Goal: Task Accomplishment & Management: Use online tool/utility

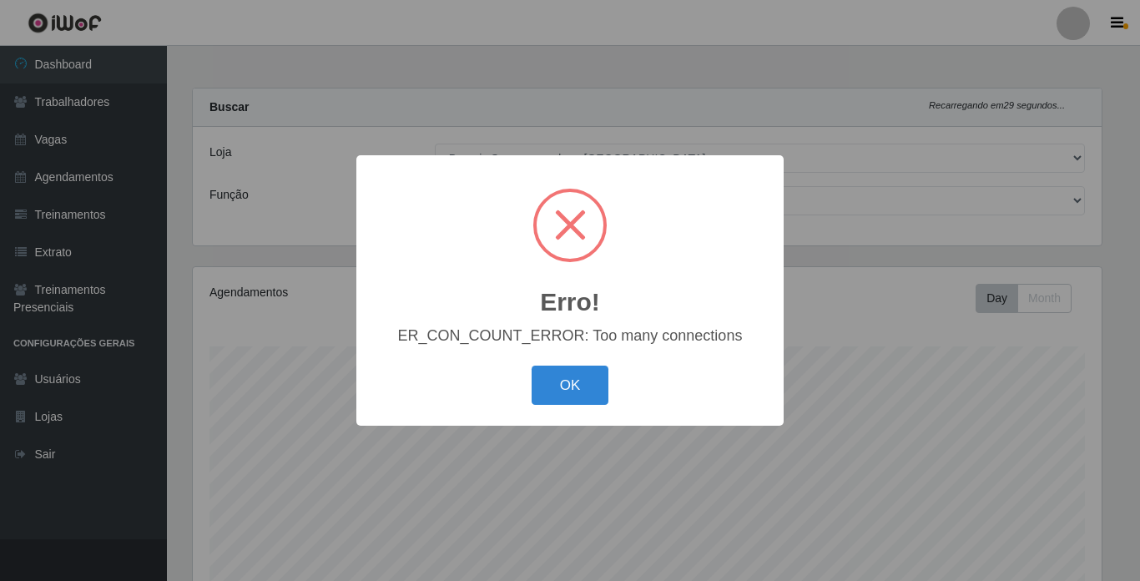
select select "250"
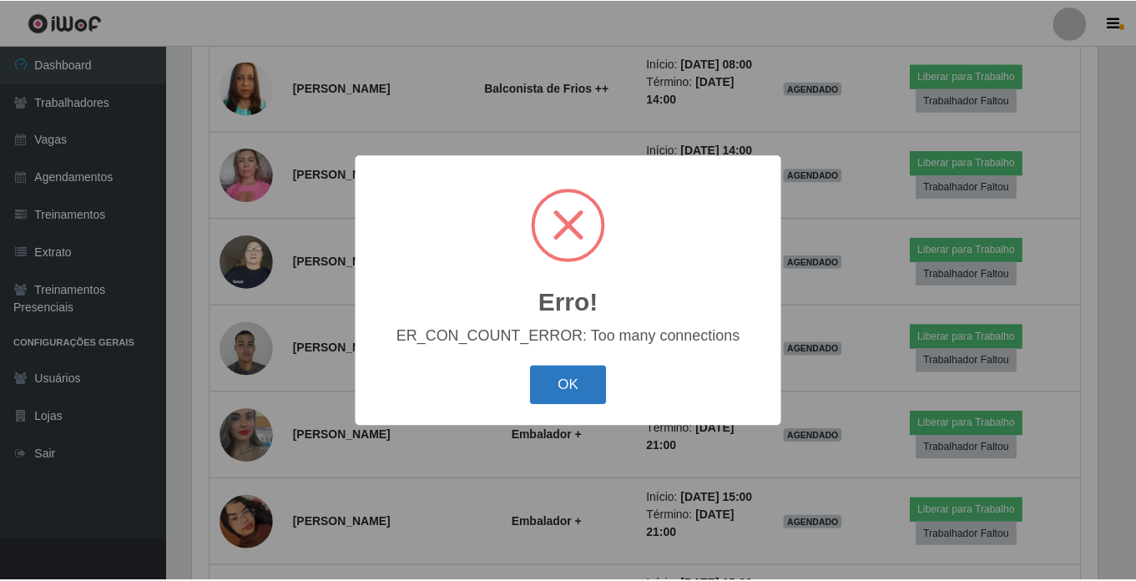
scroll to position [346, 909]
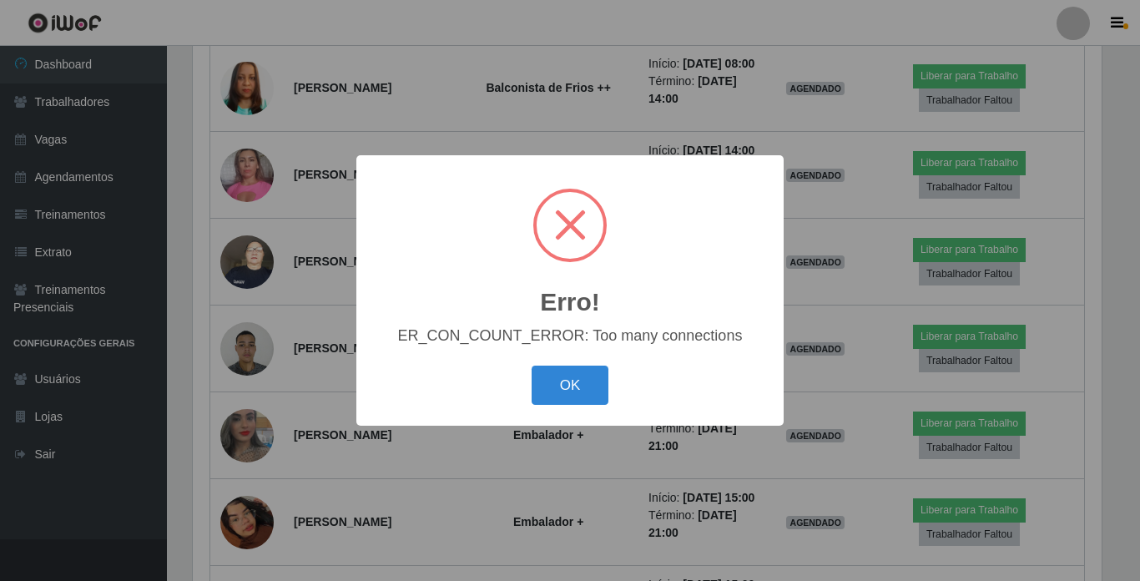
click at [568, 433] on div "Erro! × ER_CON_COUNT_ERROR: Too many connections OK Cancel" at bounding box center [570, 290] width 1140 height 581
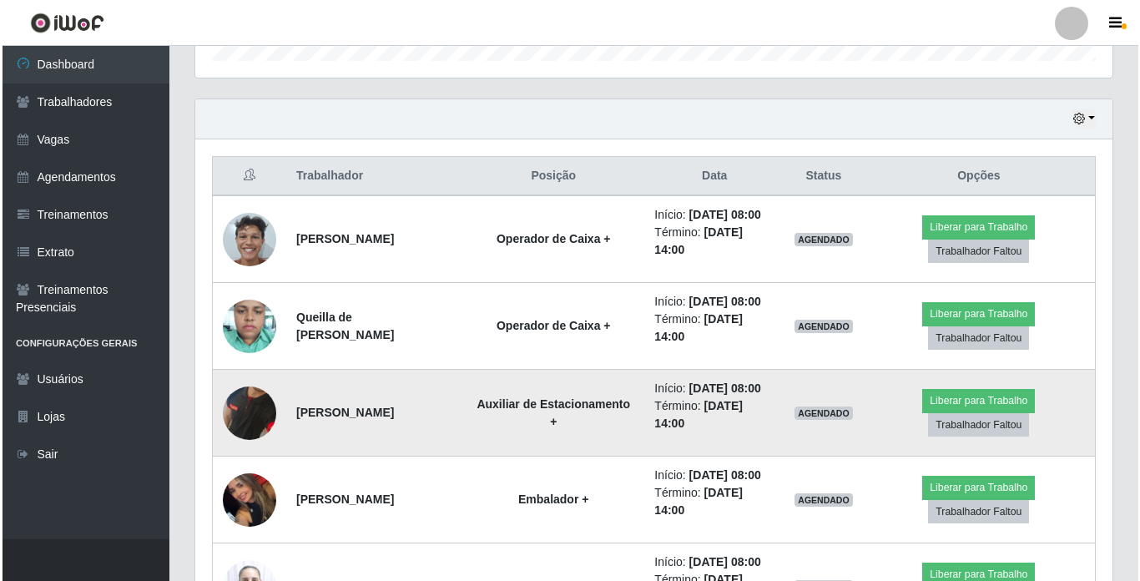
scroll to position [627, 0]
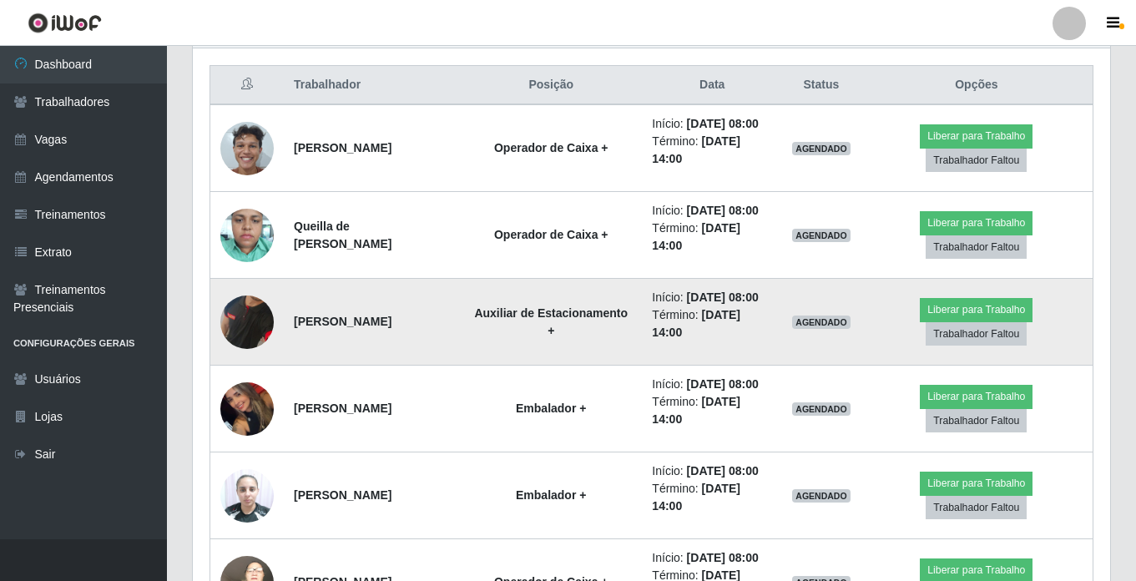
click at [255, 372] on img at bounding box center [246, 321] width 53 height 109
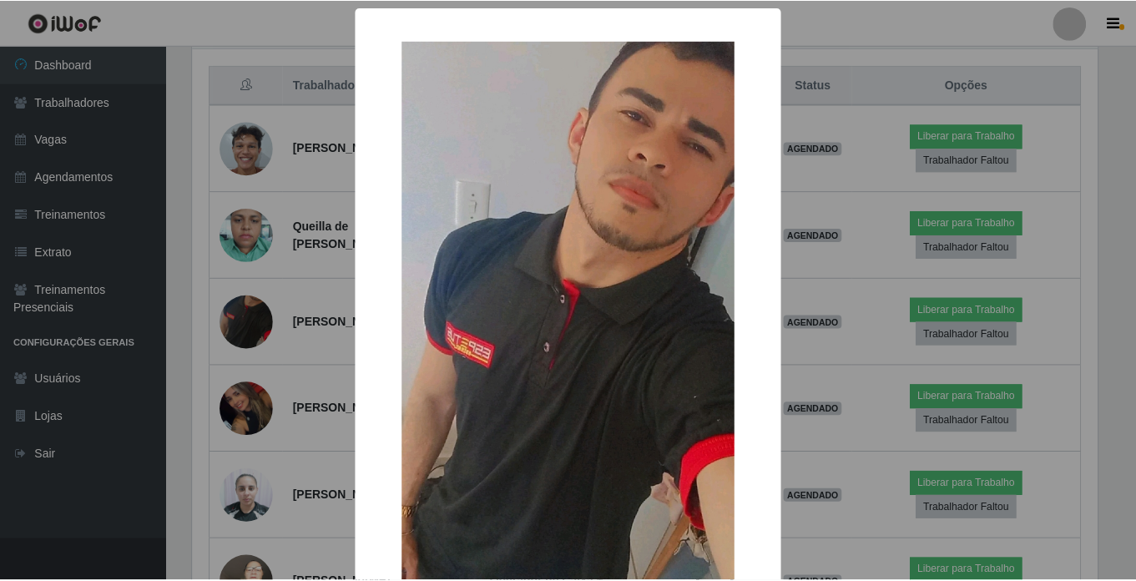
scroll to position [346, 909]
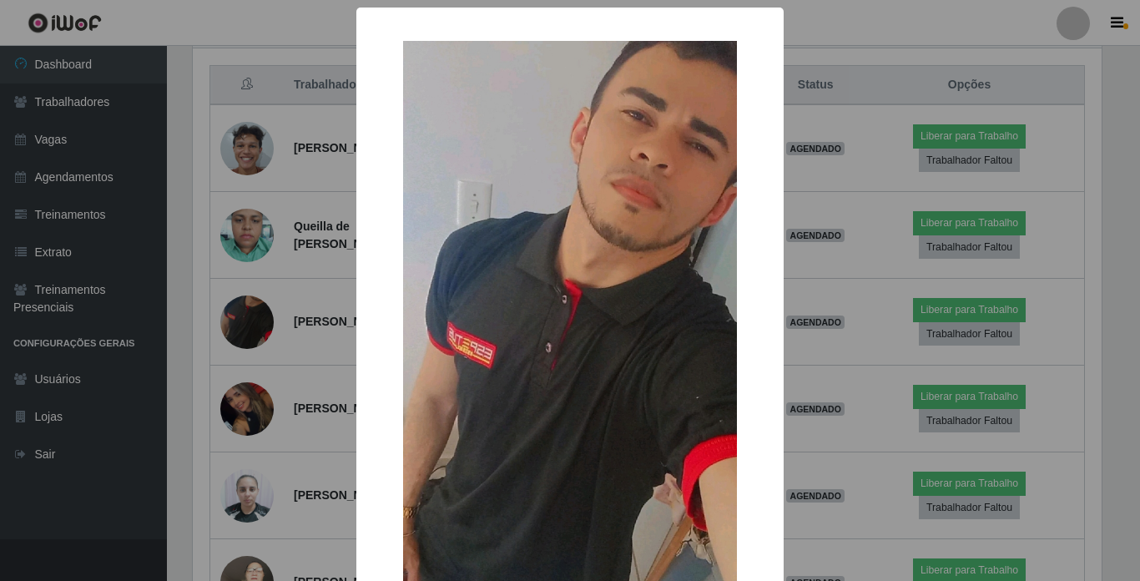
click at [256, 370] on div "× OK Cancel" at bounding box center [570, 290] width 1140 height 581
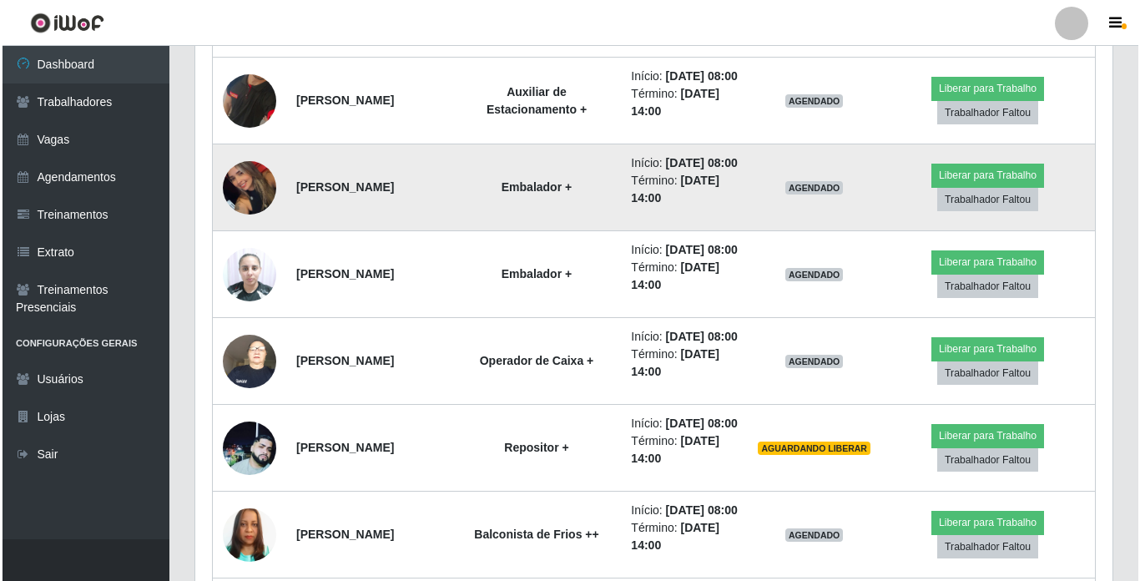
scroll to position [877, 0]
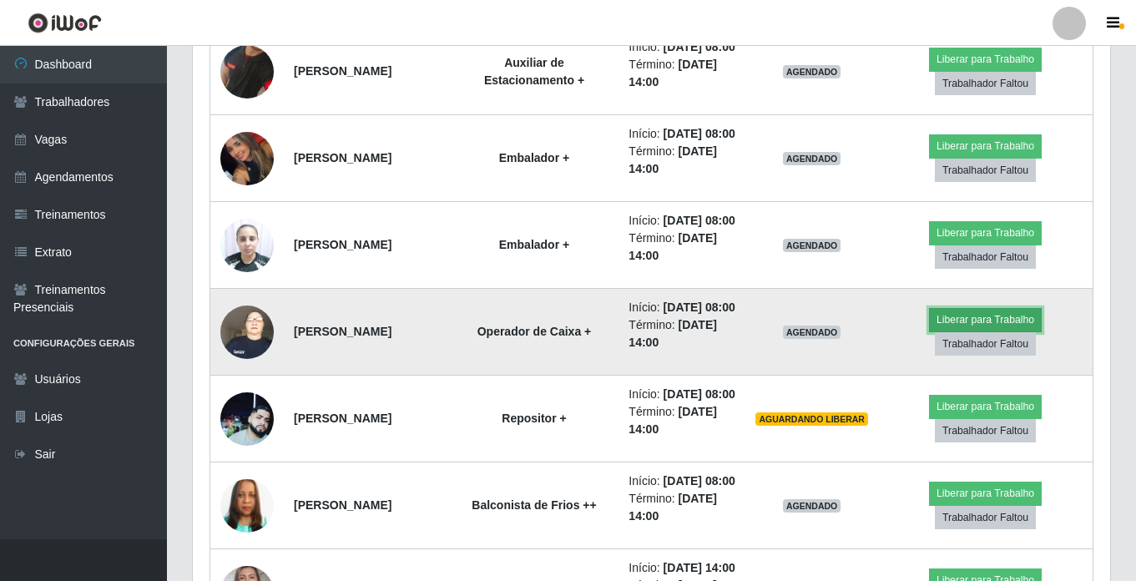
click at [956, 331] on button "Liberar para Trabalho" at bounding box center [985, 319] width 113 height 23
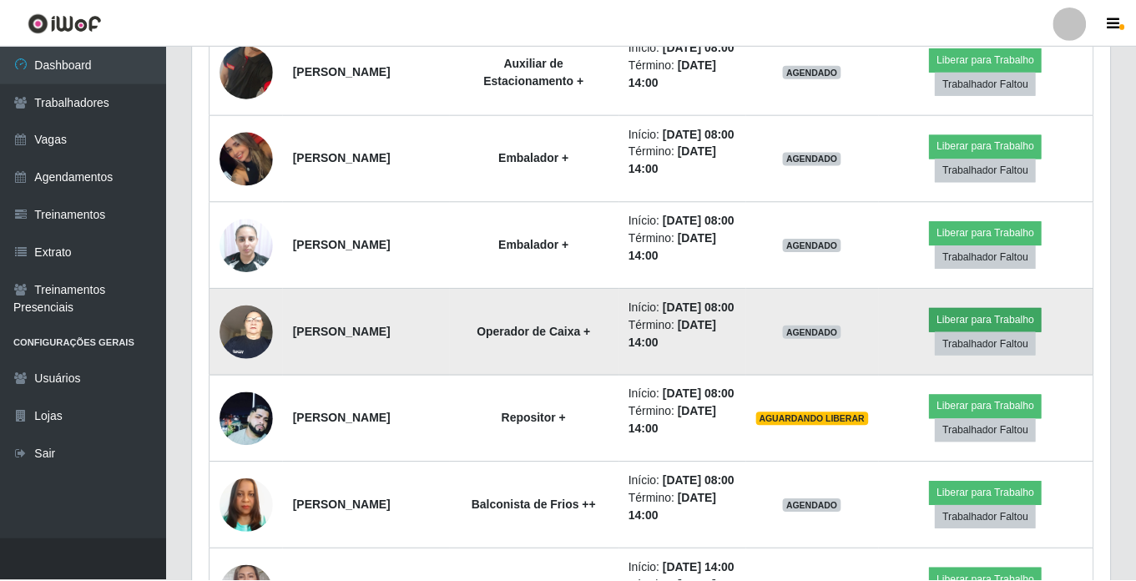
scroll to position [346, 909]
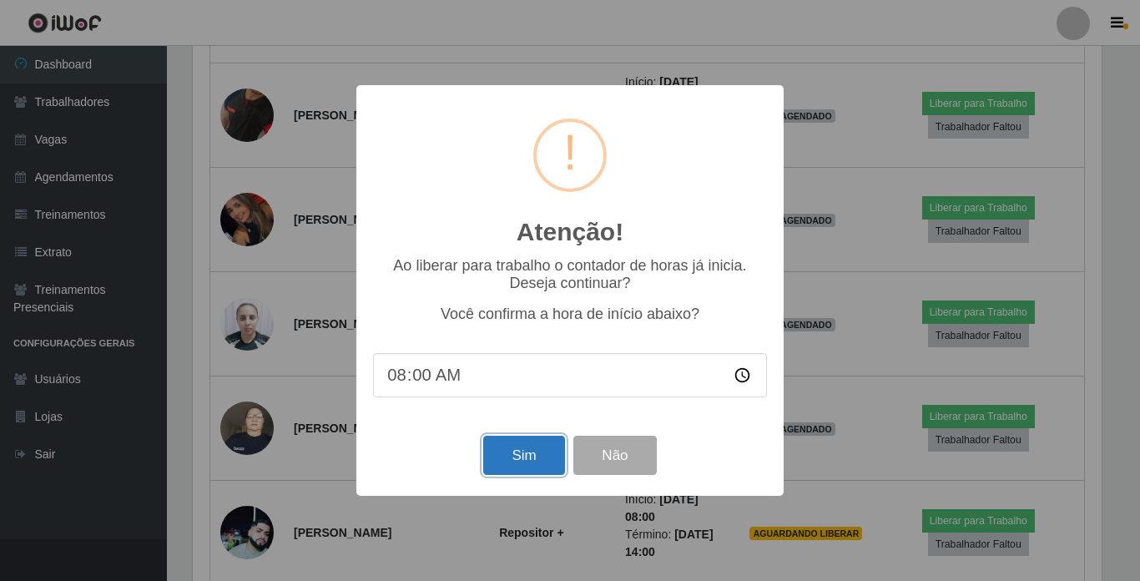
click at [516, 456] on button "Sim" at bounding box center [523, 455] width 81 height 39
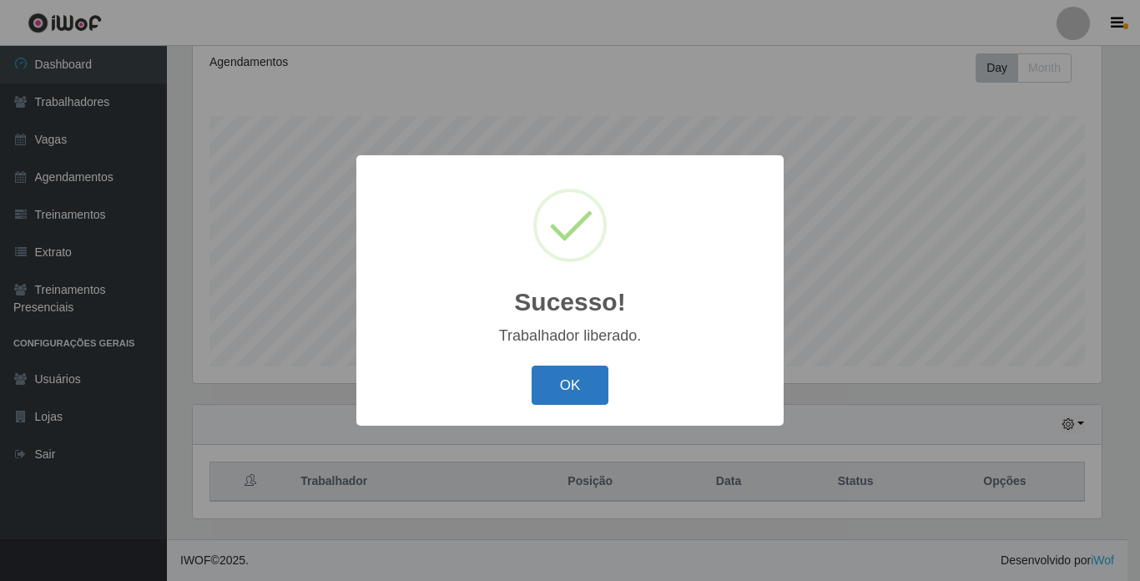
click at [563, 386] on button "OK" at bounding box center [571, 385] width 78 height 39
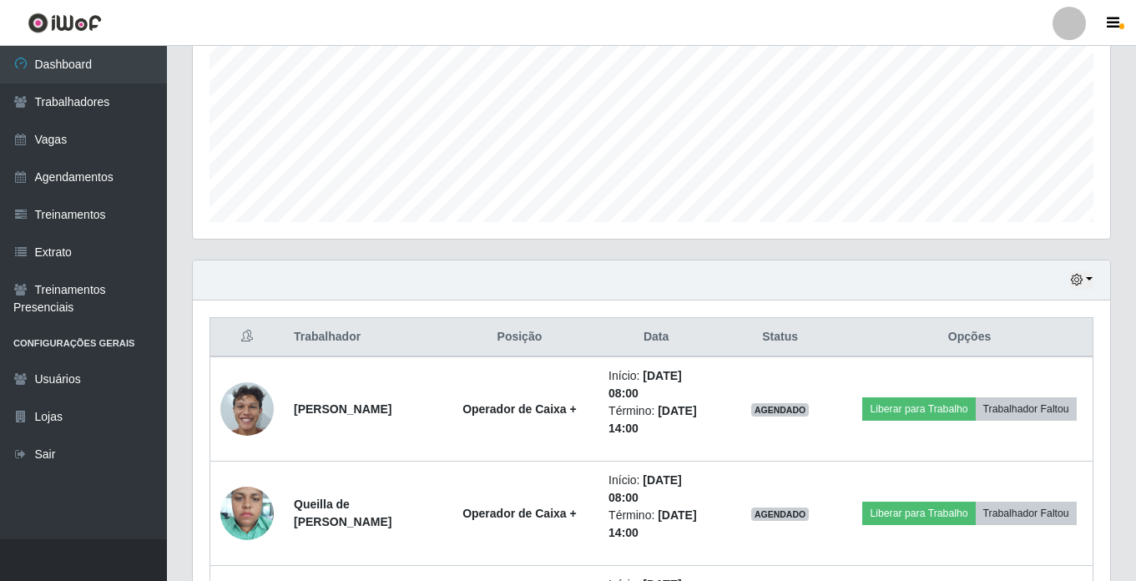
scroll to position [481, 0]
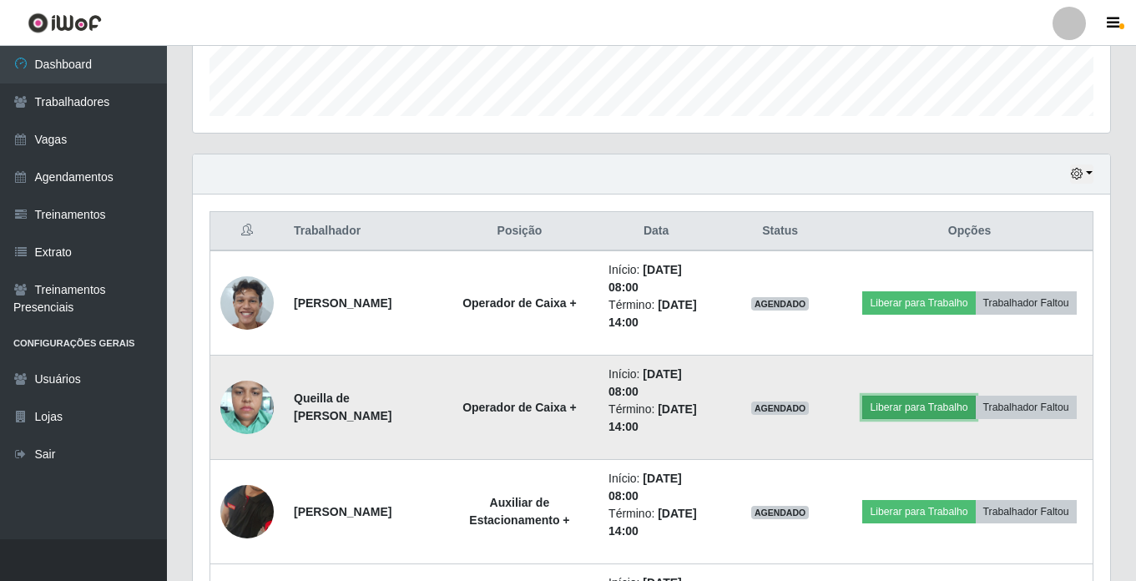
click at [975, 396] on button "Liberar para Trabalho" at bounding box center [918, 407] width 113 height 23
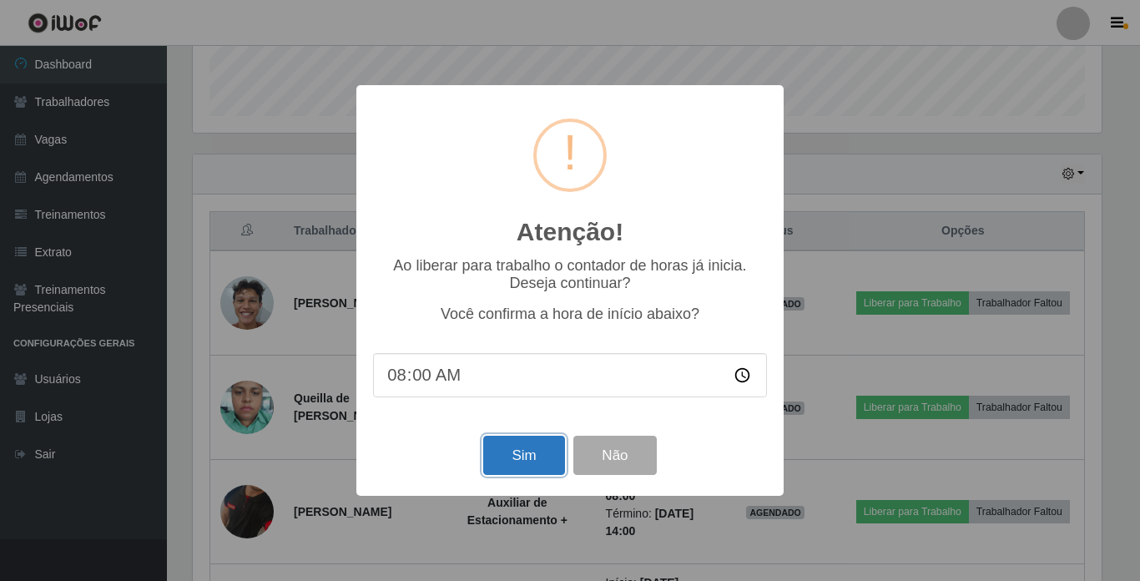
click at [528, 462] on button "Sim" at bounding box center [523, 455] width 81 height 39
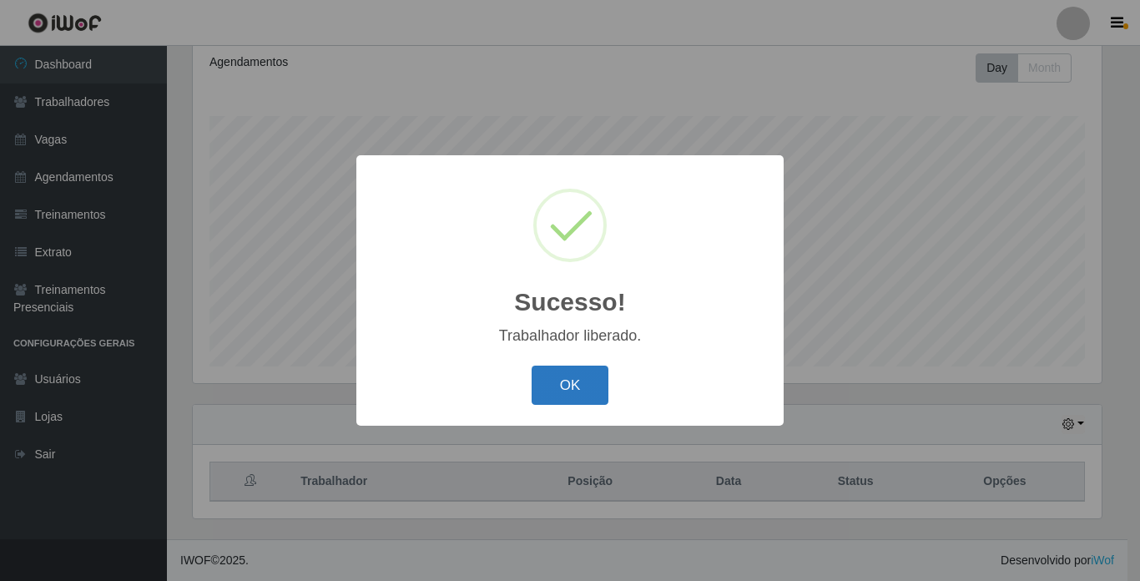
click at [562, 396] on button "OK" at bounding box center [571, 385] width 78 height 39
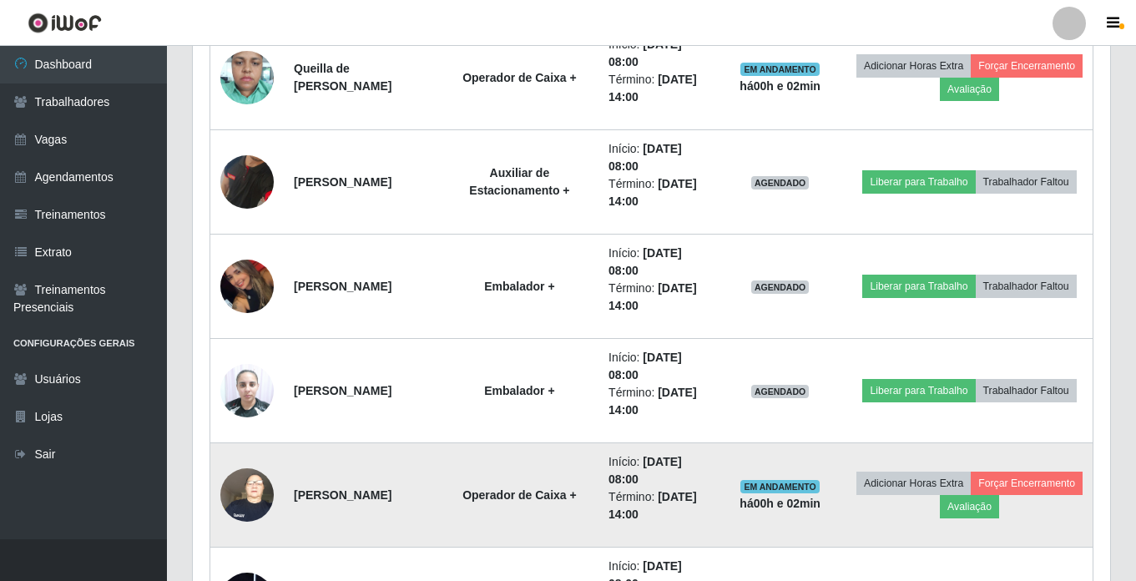
scroll to position [815, 0]
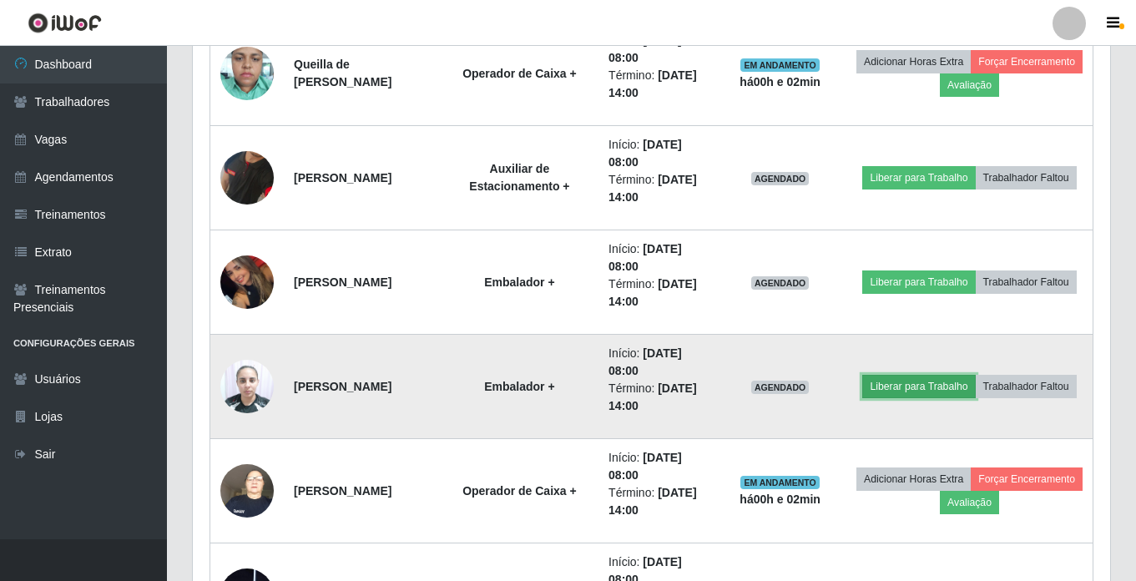
click at [974, 376] on button "Liberar para Trabalho" at bounding box center [918, 386] width 113 height 23
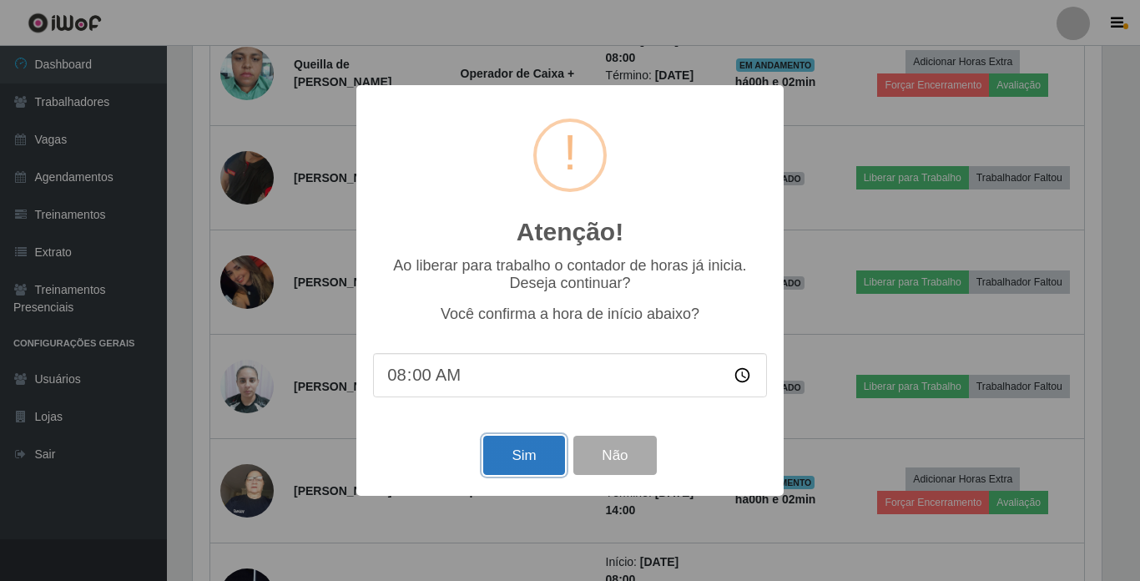
click at [522, 461] on button "Sim" at bounding box center [523, 455] width 81 height 39
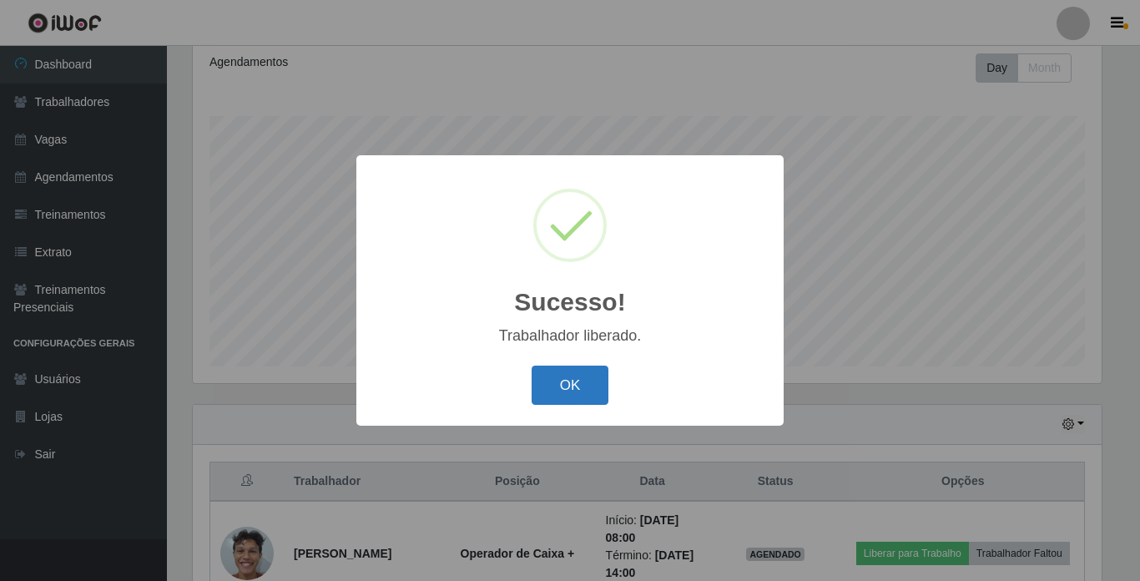
click at [570, 382] on button "OK" at bounding box center [571, 385] width 78 height 39
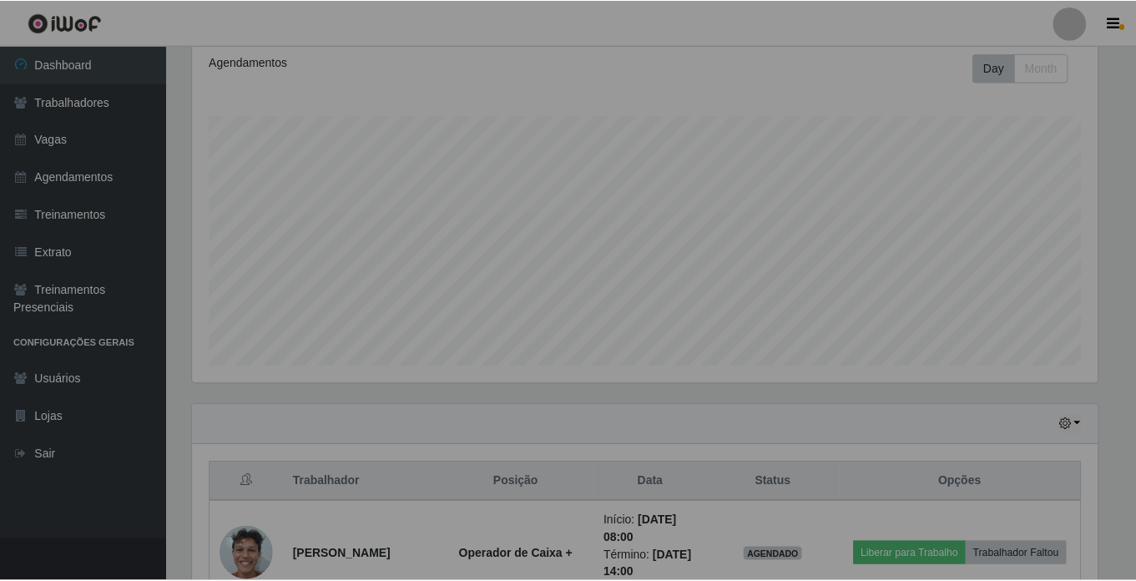
scroll to position [0, 0]
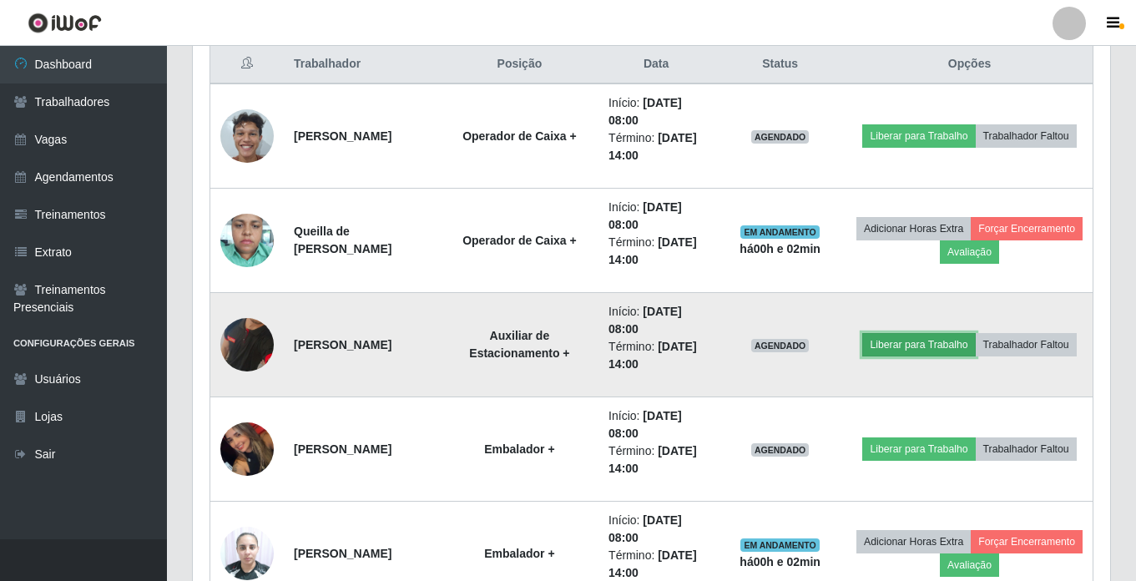
click at [958, 339] on button "Liberar para Trabalho" at bounding box center [918, 344] width 113 height 23
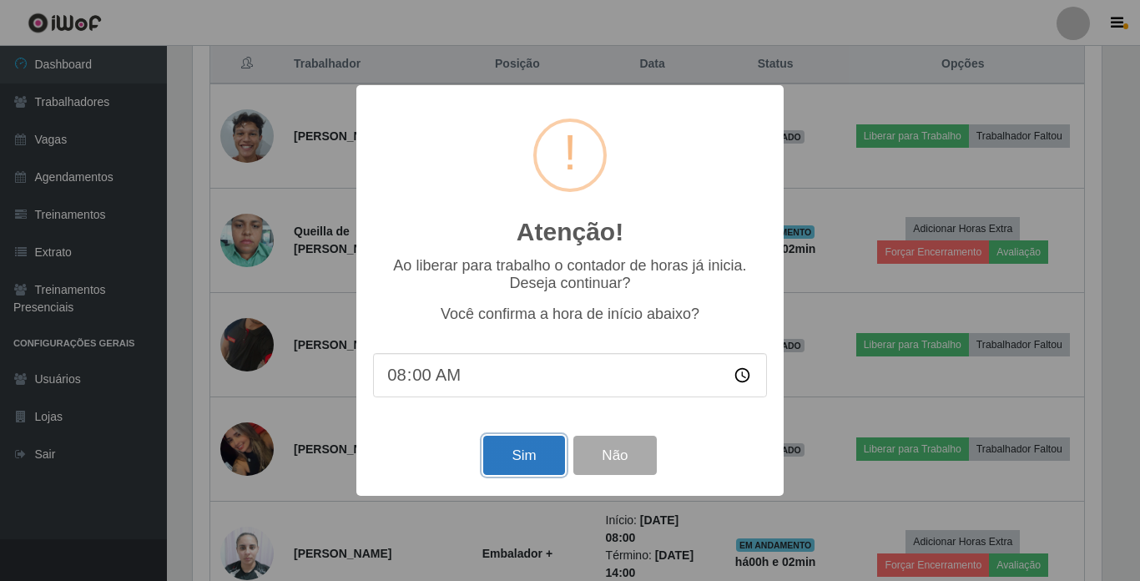
click at [497, 456] on button "Sim" at bounding box center [523, 455] width 81 height 39
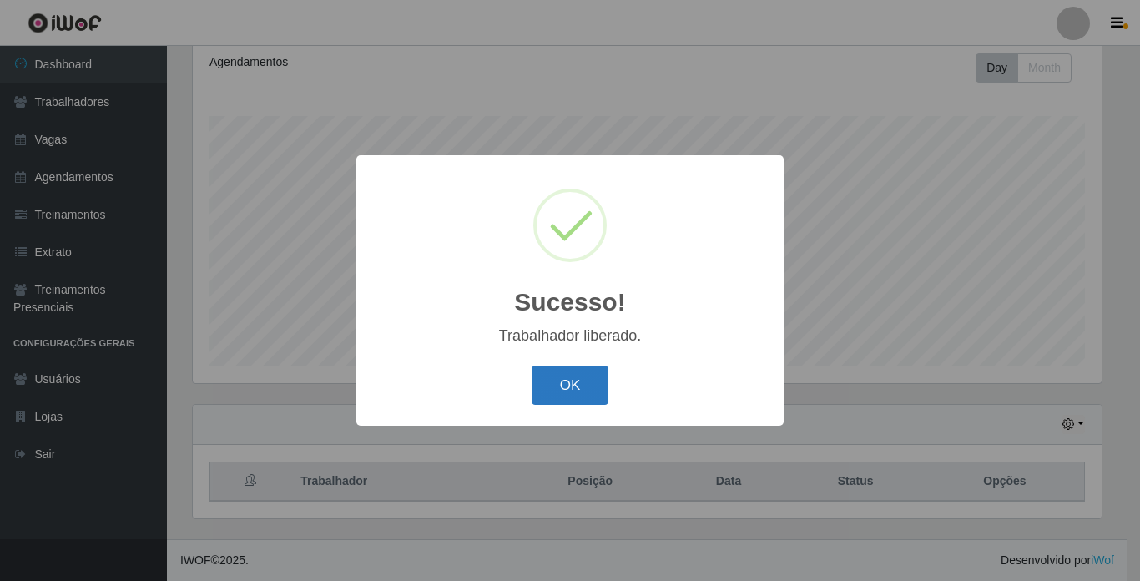
click at [569, 376] on button "OK" at bounding box center [571, 385] width 78 height 39
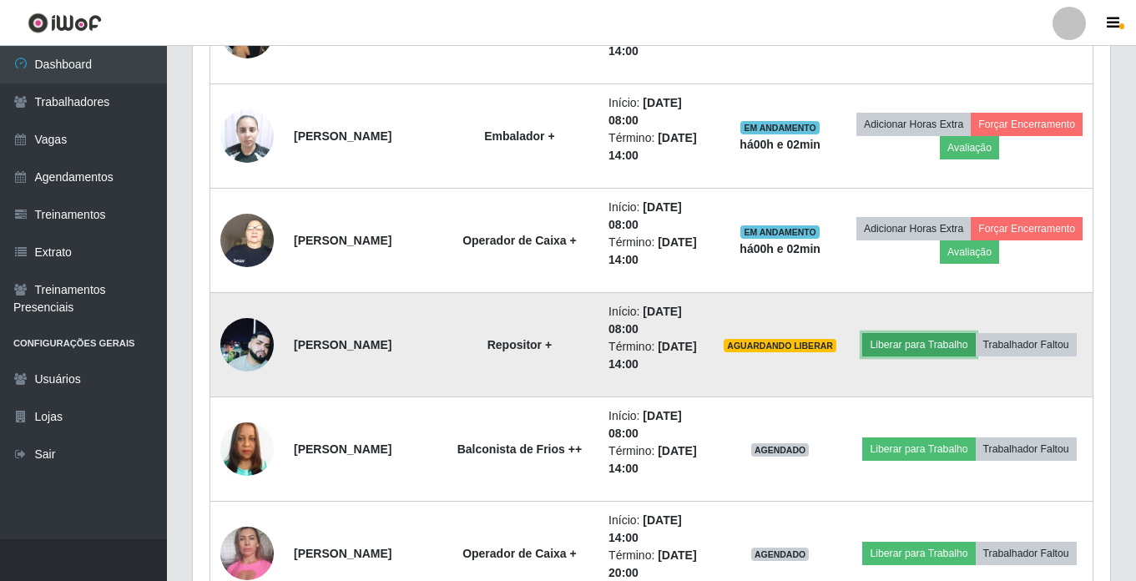
click at [942, 333] on button "Liberar para Trabalho" at bounding box center [918, 344] width 113 height 23
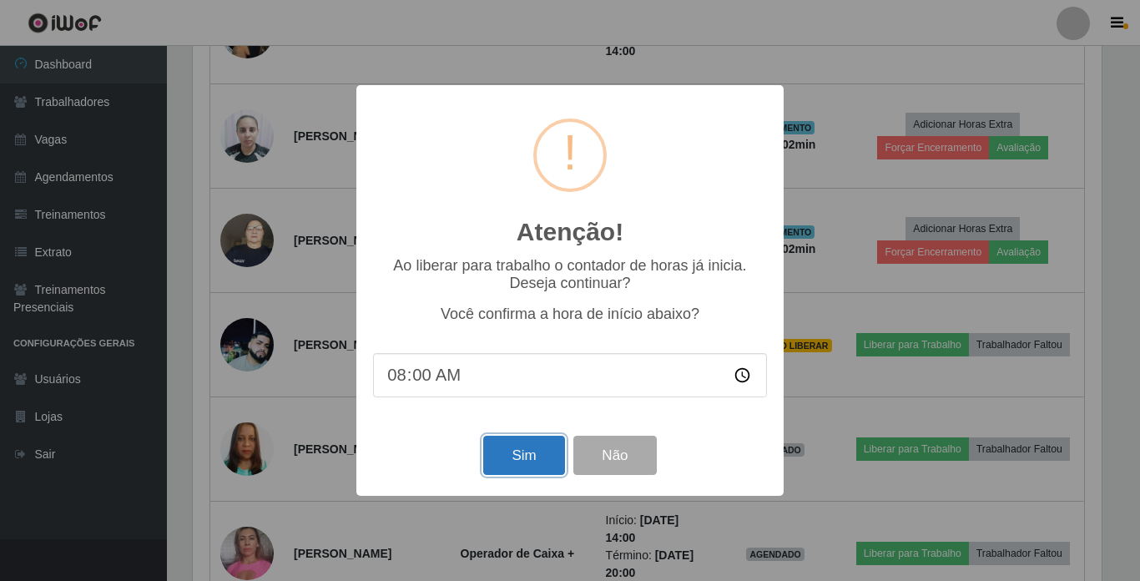
click at [508, 457] on button "Sim" at bounding box center [523, 455] width 81 height 39
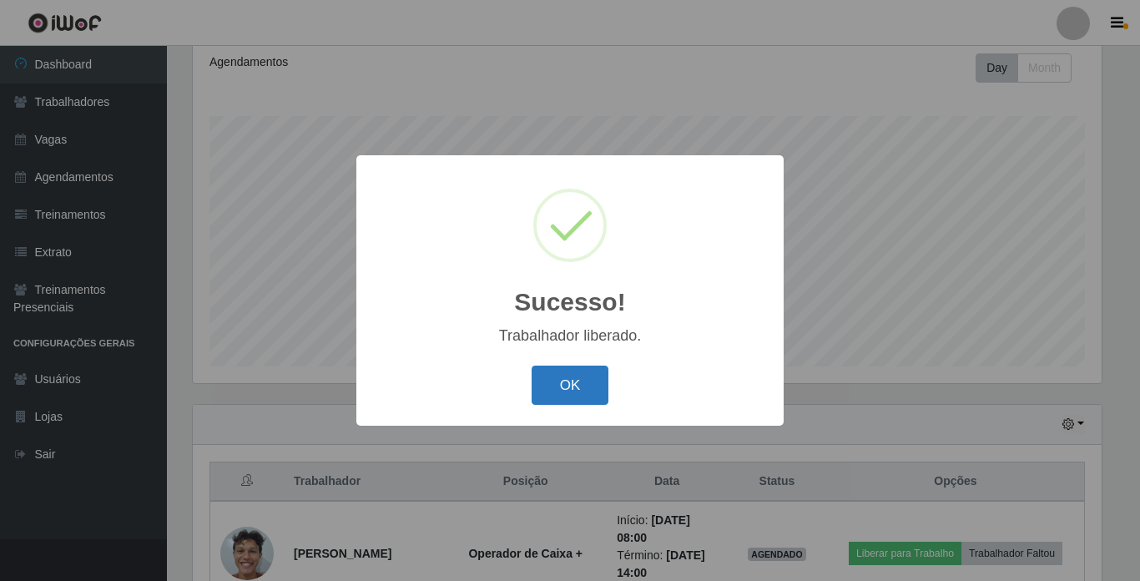
click at [560, 393] on button "OK" at bounding box center [571, 385] width 78 height 39
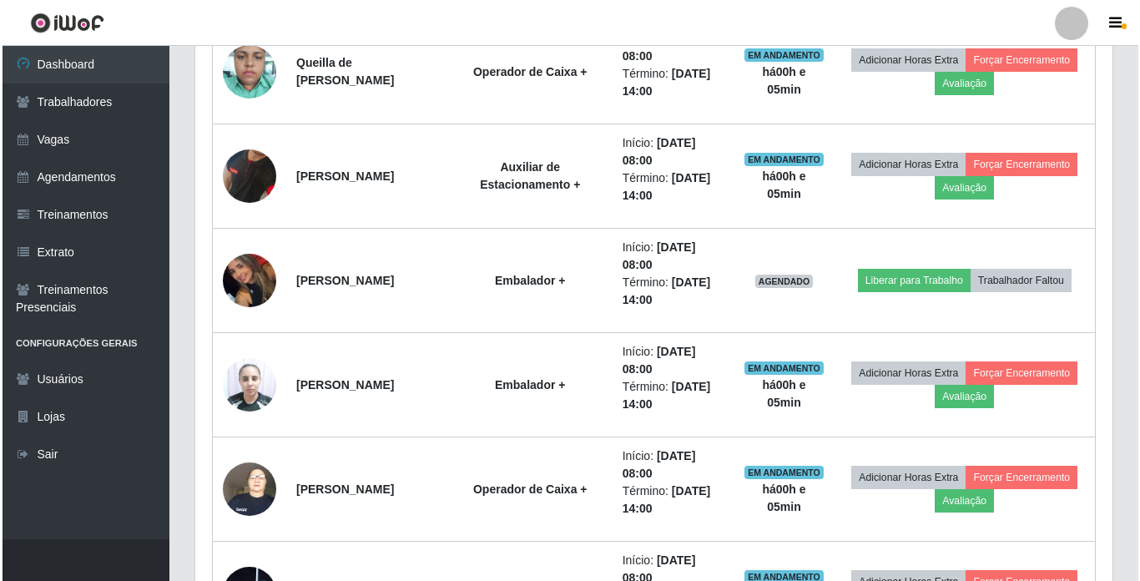
scroll to position [815, 0]
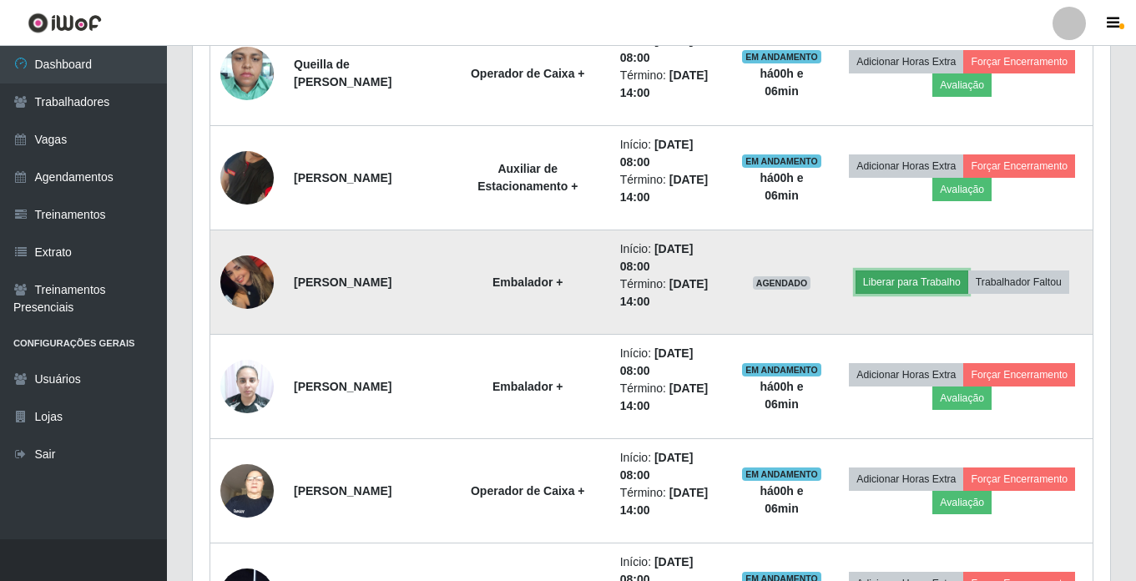
click at [918, 278] on button "Liberar para Trabalho" at bounding box center [912, 281] width 113 height 23
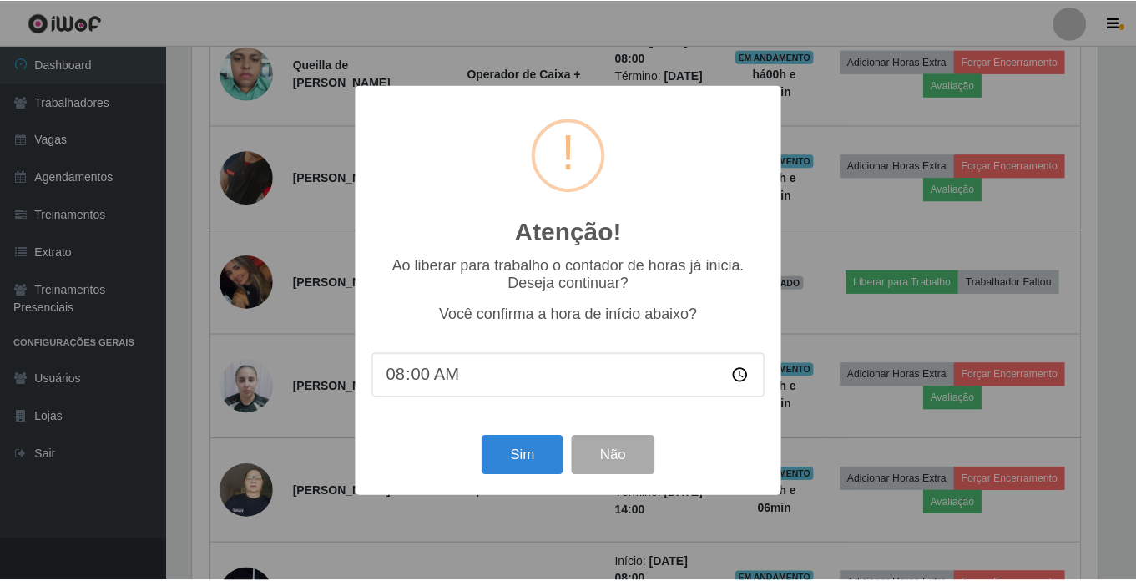
scroll to position [346, 909]
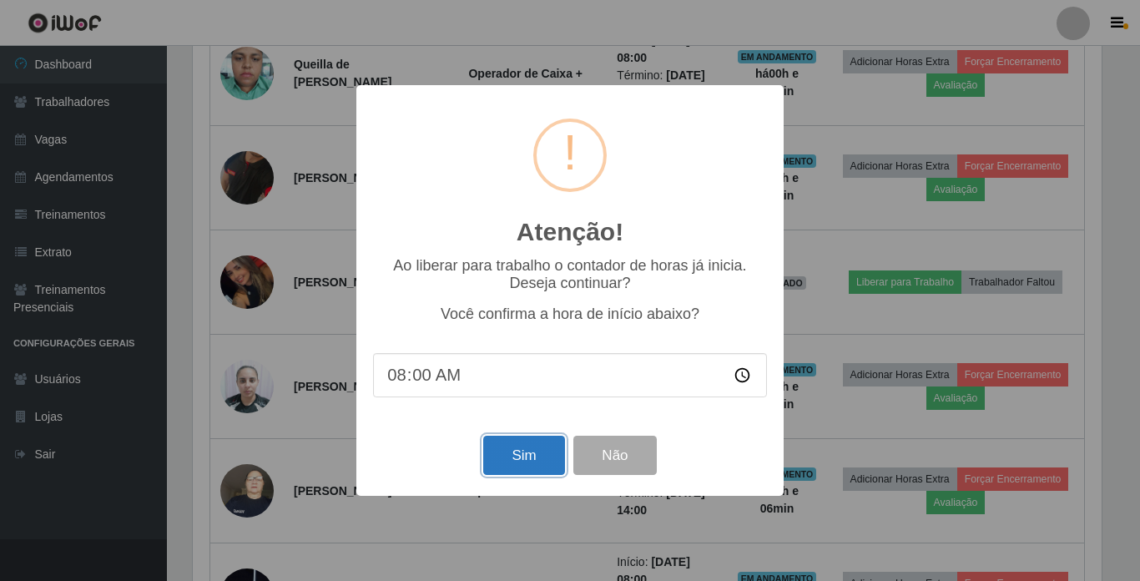
click at [524, 458] on button "Sim" at bounding box center [523, 455] width 81 height 39
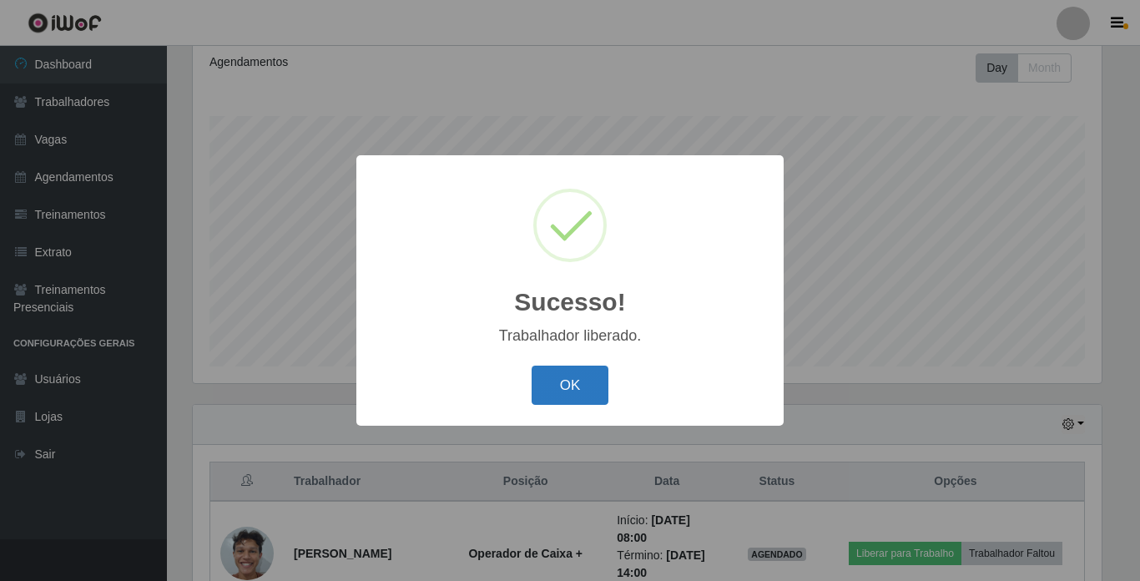
click at [559, 383] on button "OK" at bounding box center [571, 385] width 78 height 39
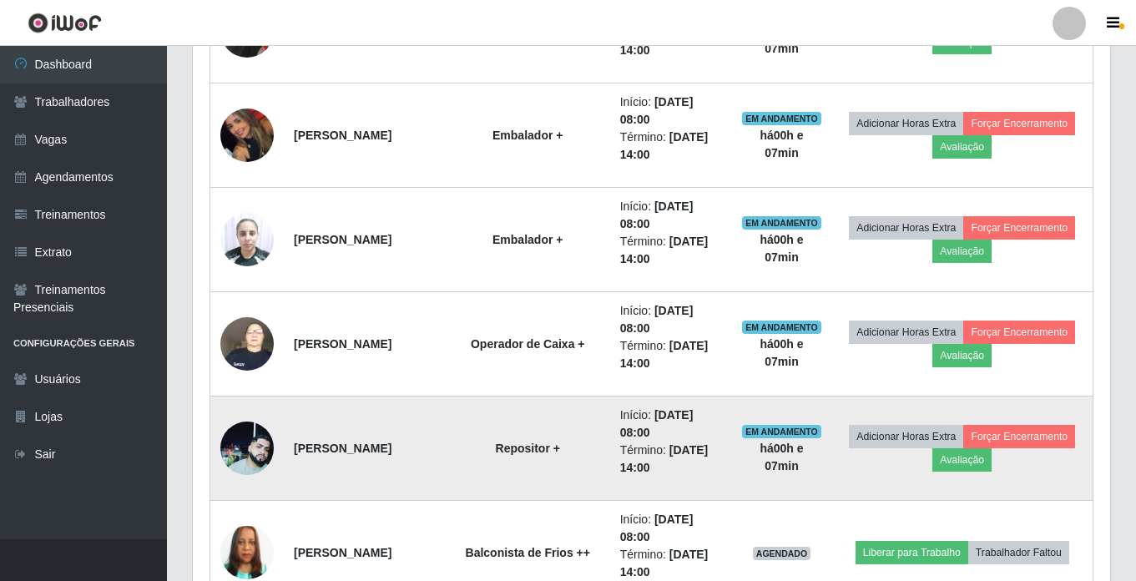
scroll to position [1065, 0]
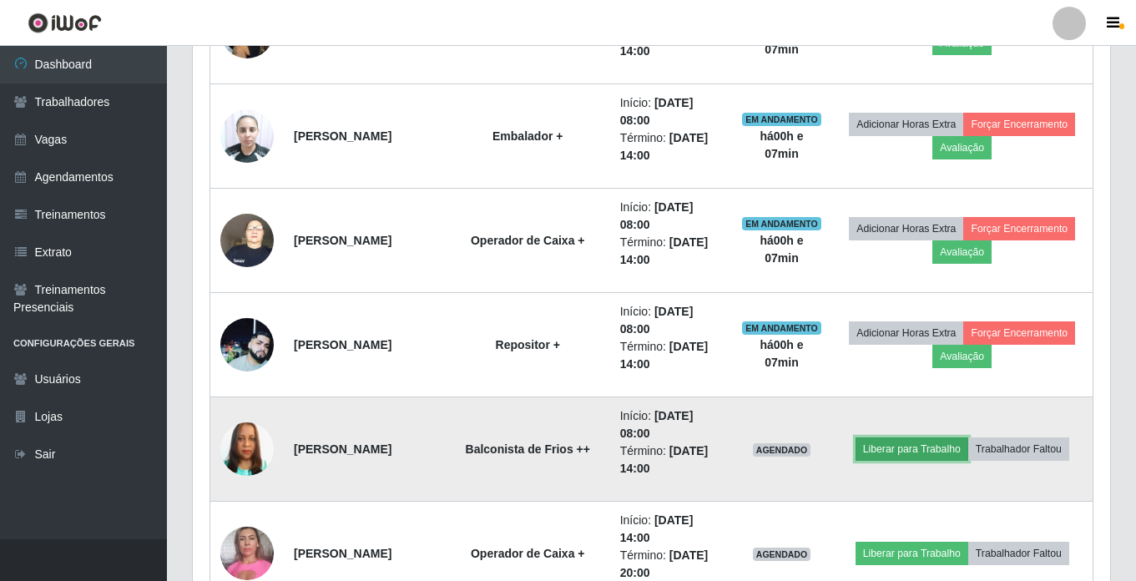
click at [898, 447] on button "Liberar para Trabalho" at bounding box center [912, 448] width 113 height 23
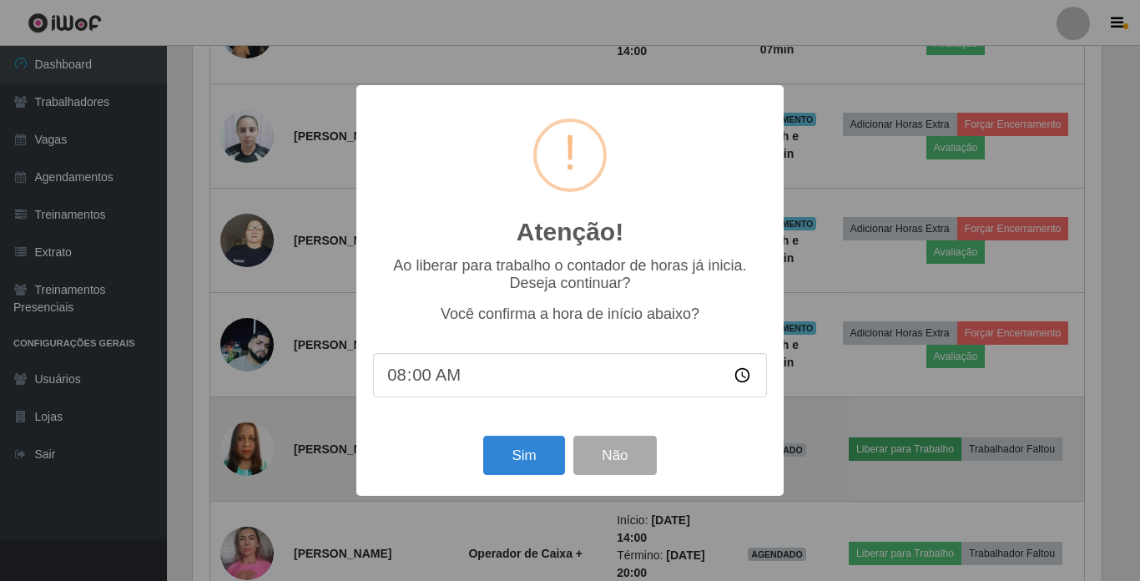
type input "08:07"
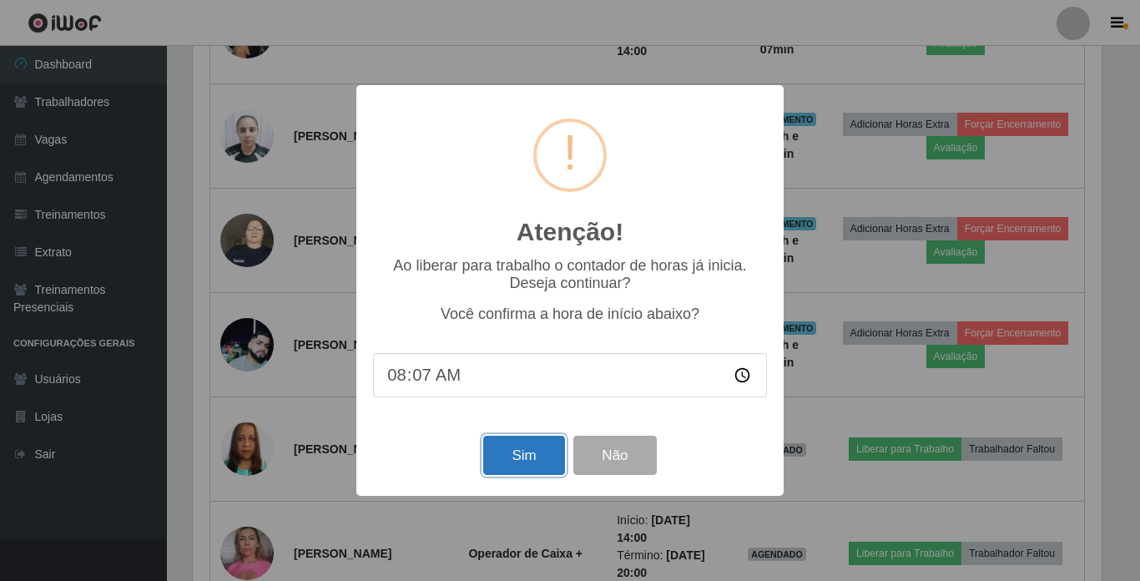
click at [545, 458] on button "Sim" at bounding box center [523, 455] width 81 height 39
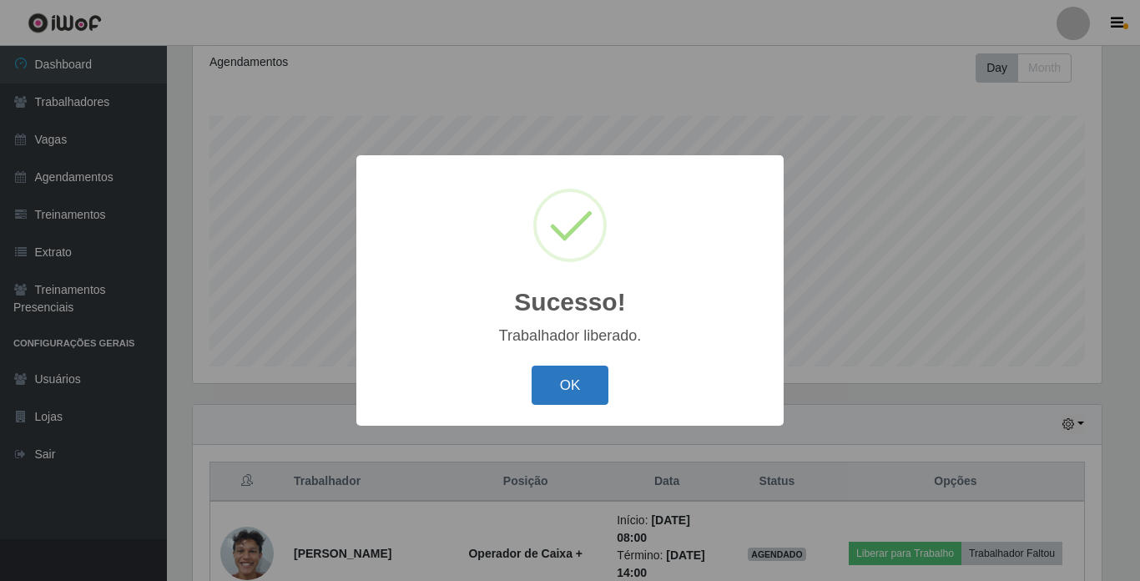
click at [585, 380] on button "OK" at bounding box center [571, 385] width 78 height 39
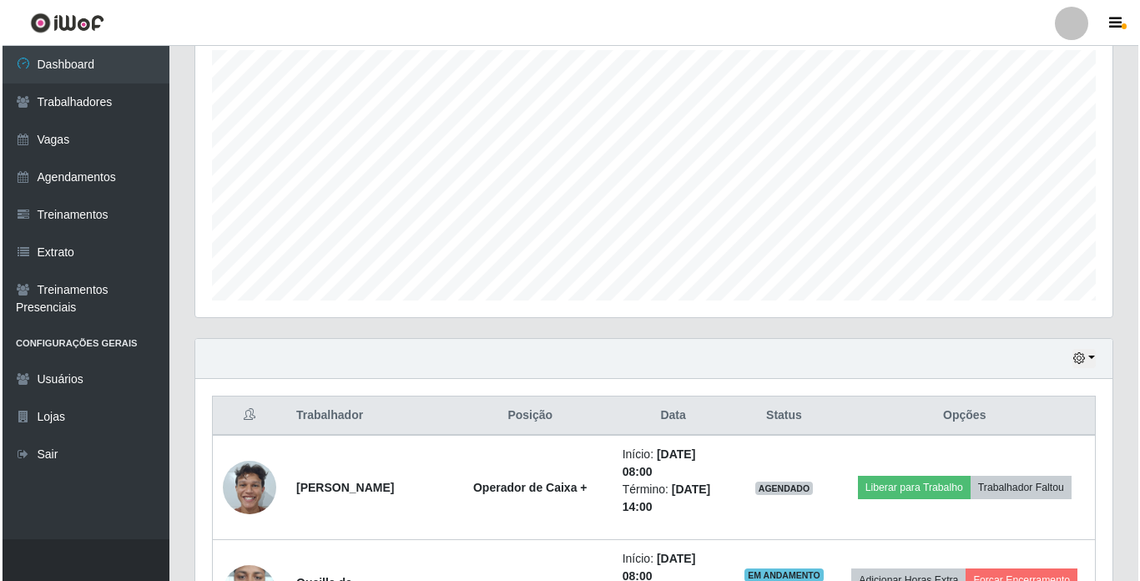
scroll to position [397, 0]
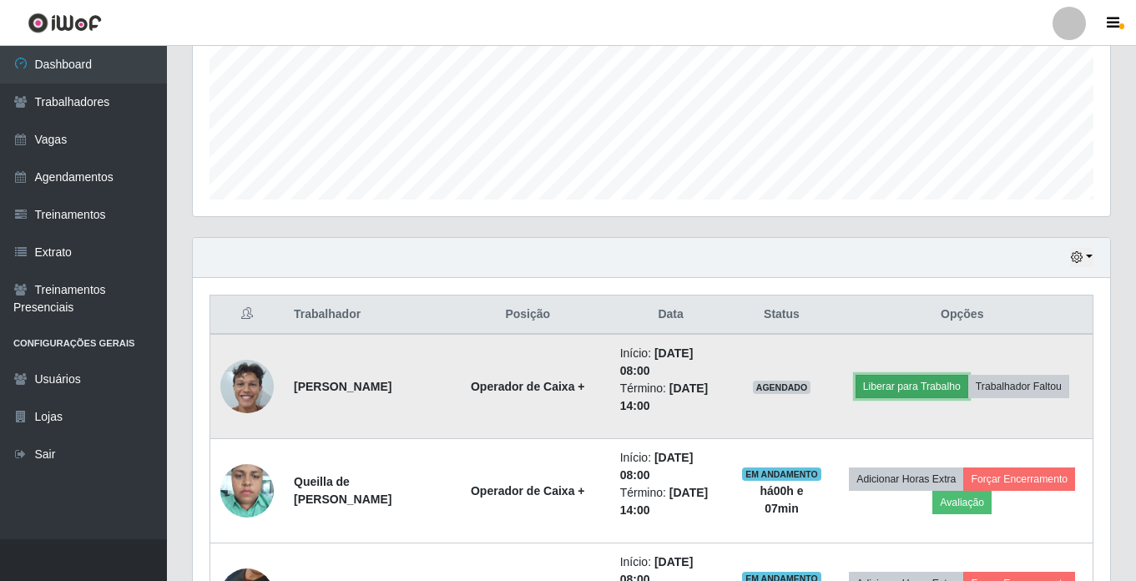
click at [955, 387] on button "Liberar para Trabalho" at bounding box center [912, 386] width 113 height 23
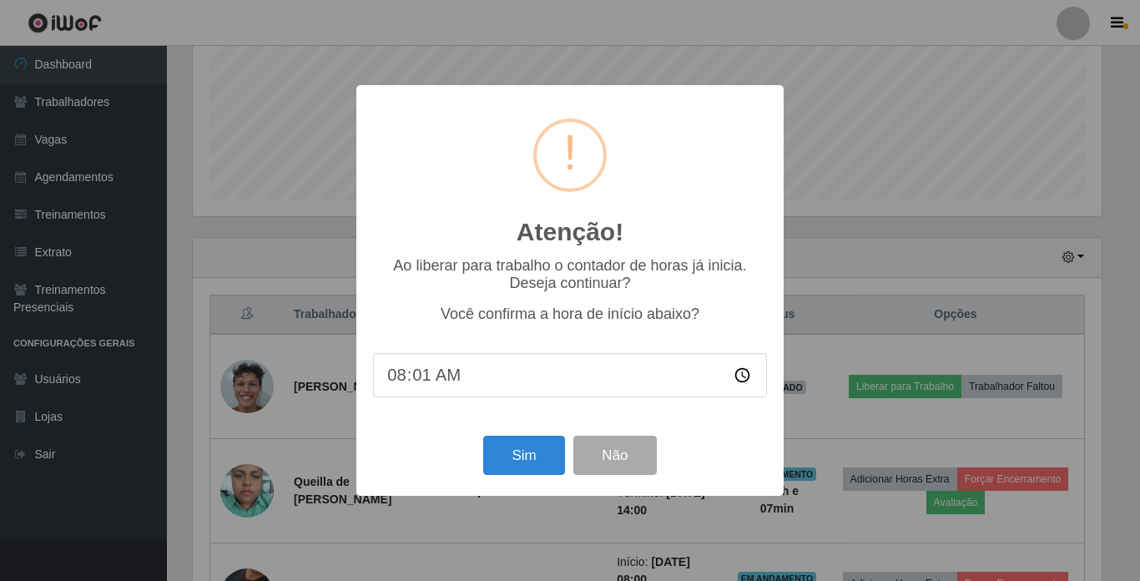
type input "08:10"
click at [503, 460] on button "Sim" at bounding box center [523, 455] width 81 height 39
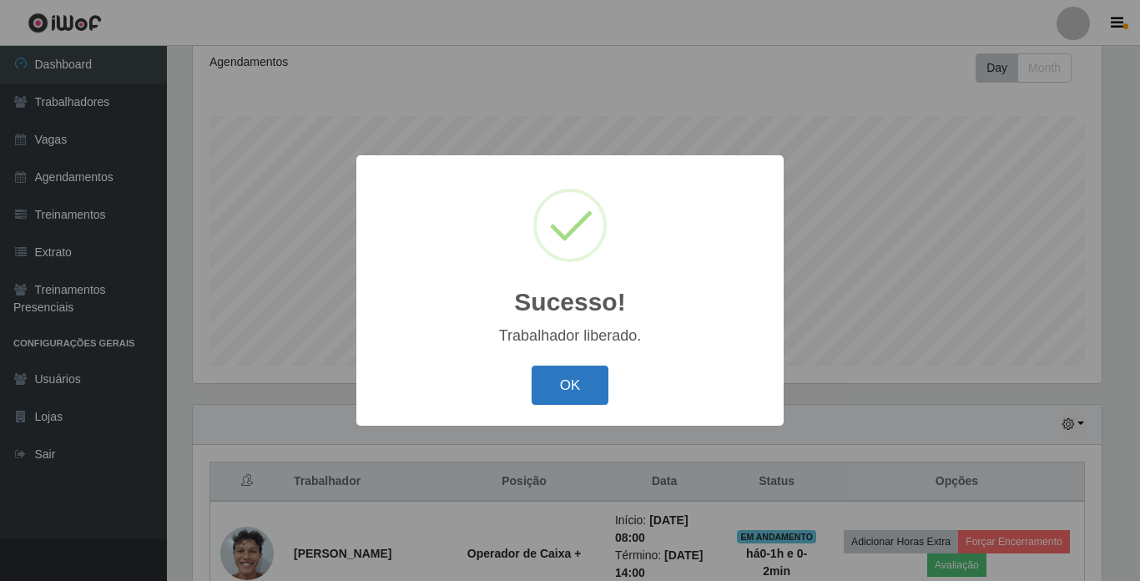
click at [574, 403] on button "OK" at bounding box center [571, 385] width 78 height 39
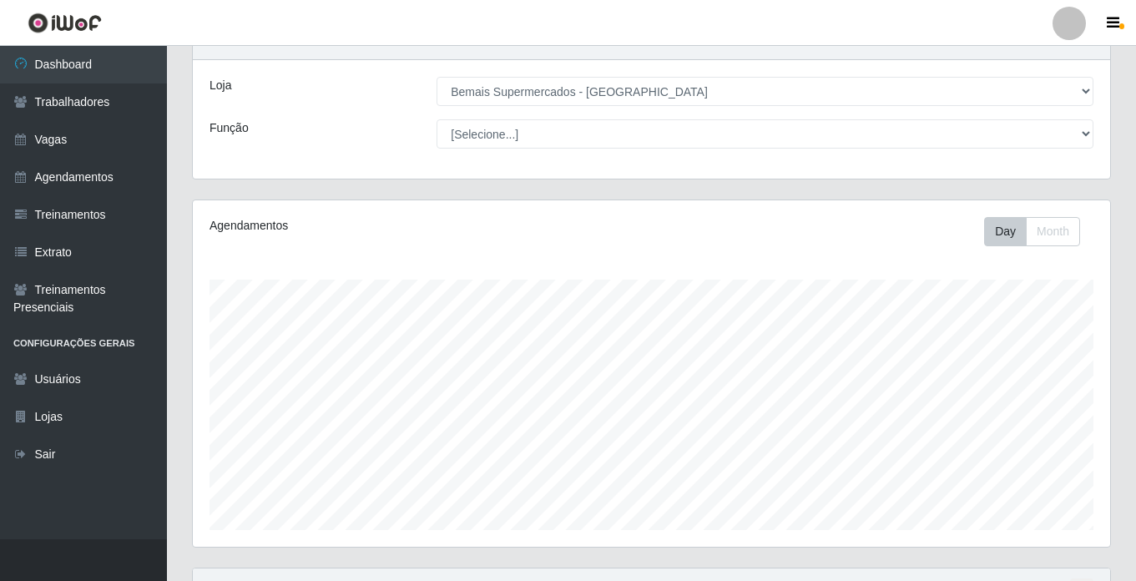
scroll to position [0, 0]
